Goal: Navigation & Orientation: Find specific page/section

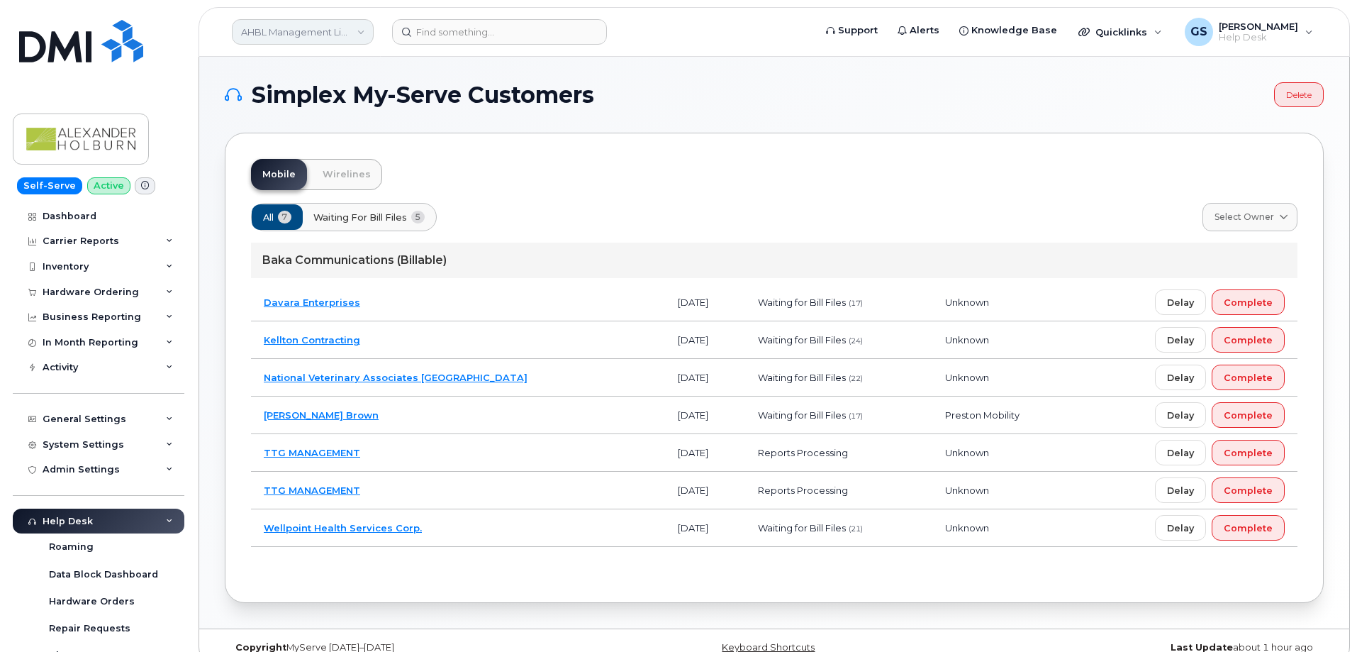
click at [293, 27] on link "AHBL Management Limited Partnership" at bounding box center [303, 32] width 142 height 26
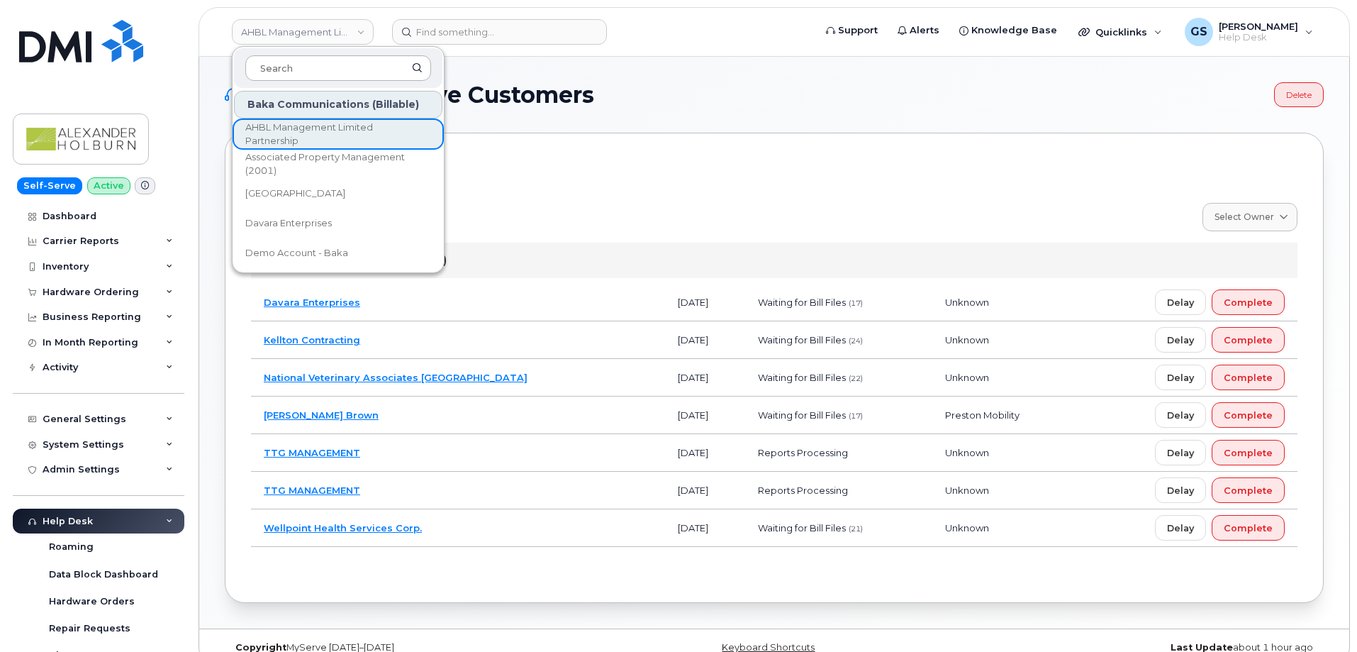
click at [306, 60] on input at bounding box center [338, 68] width 186 height 26
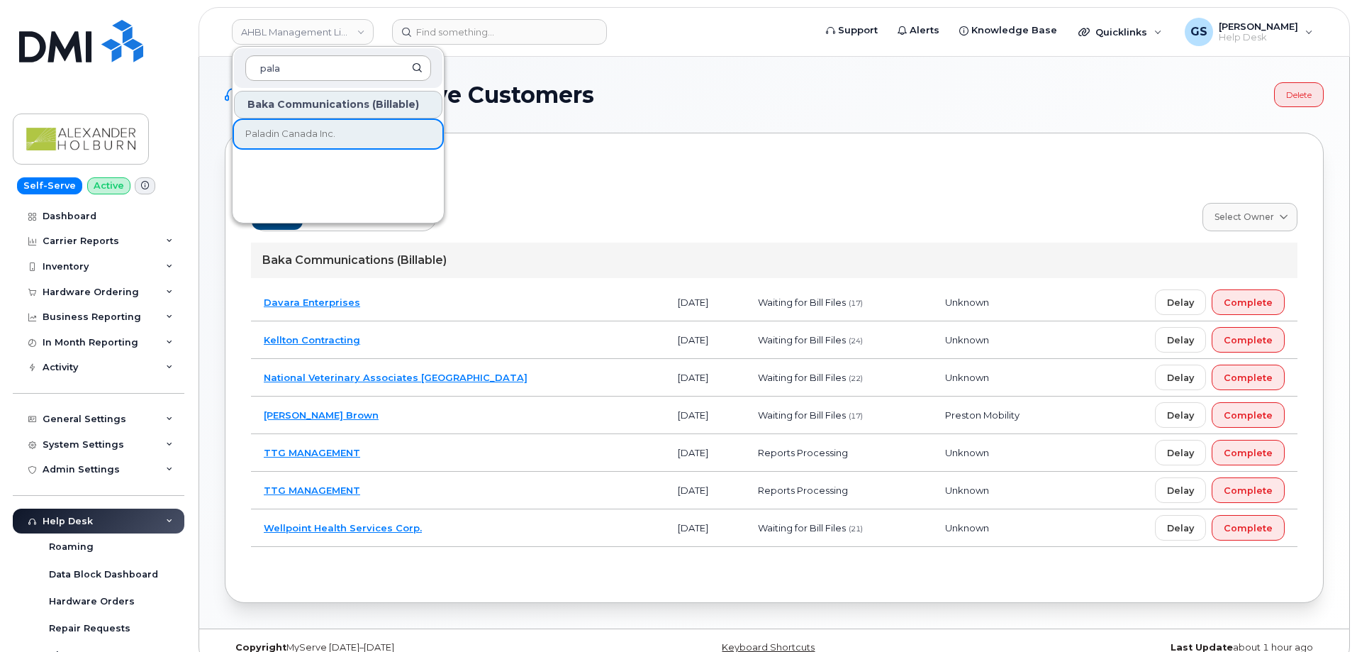
type input "pala"
click at [274, 125] on link "Paladin Canada Inc." at bounding box center [338, 134] width 208 height 28
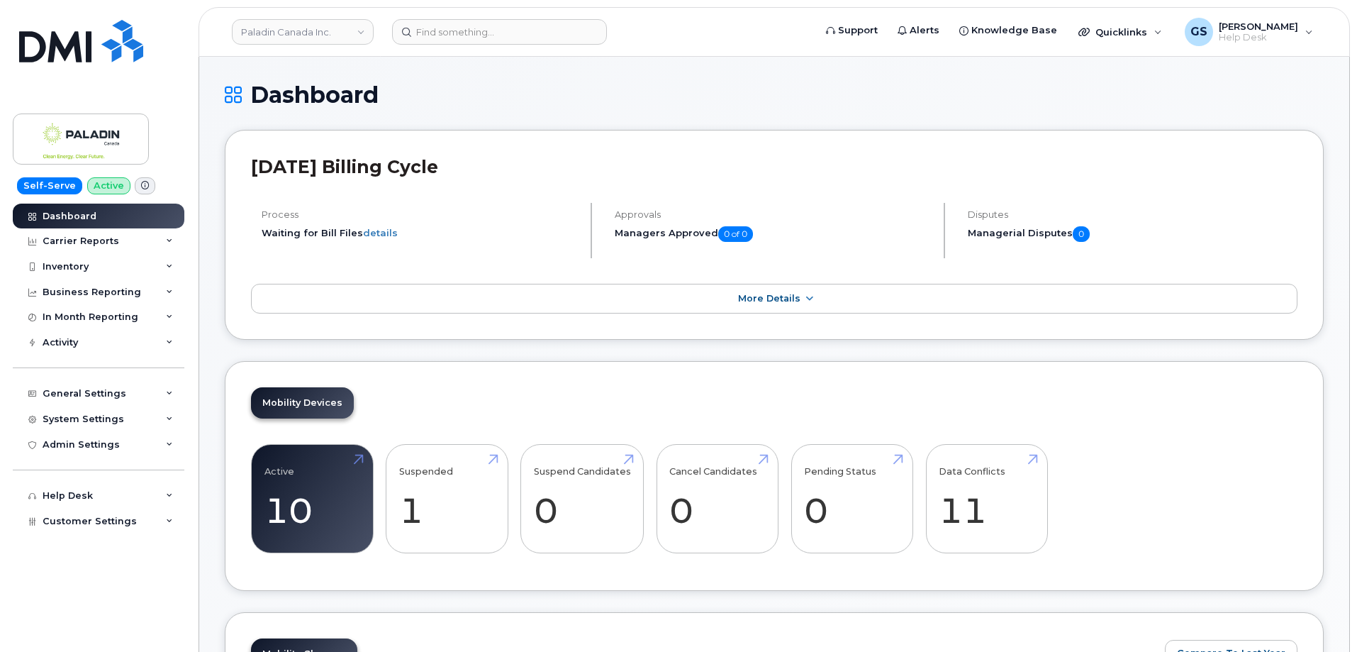
click at [500, 118] on div "Dashboard" at bounding box center [774, 106] width 1099 height 48
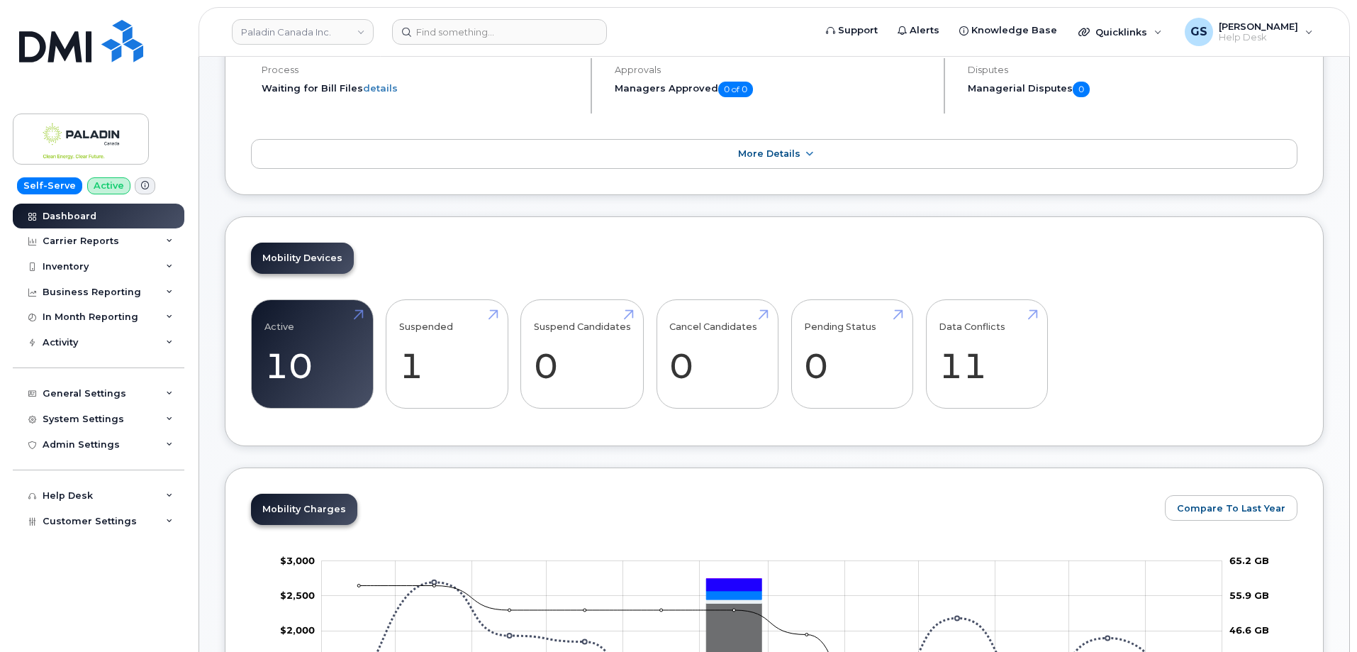
scroll to position [355, 0]
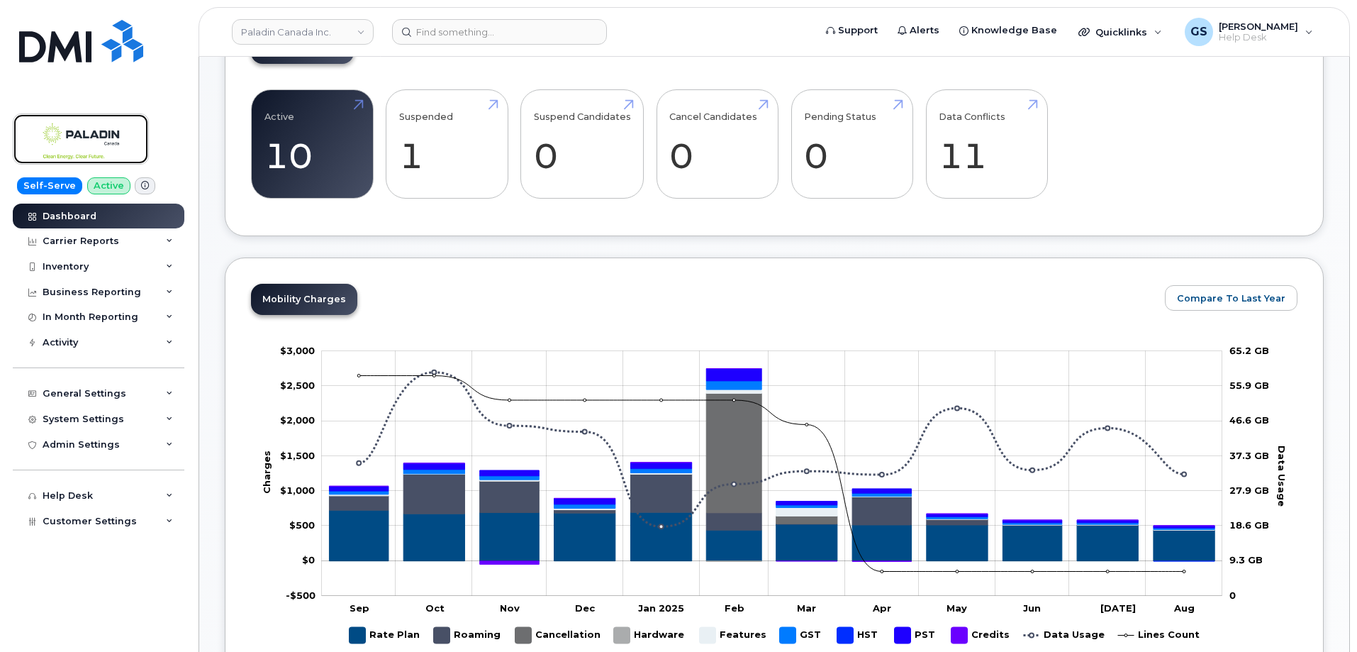
click at [101, 134] on img at bounding box center [80, 138] width 109 height 41
